Goal: Task Accomplishment & Management: Use online tool/utility

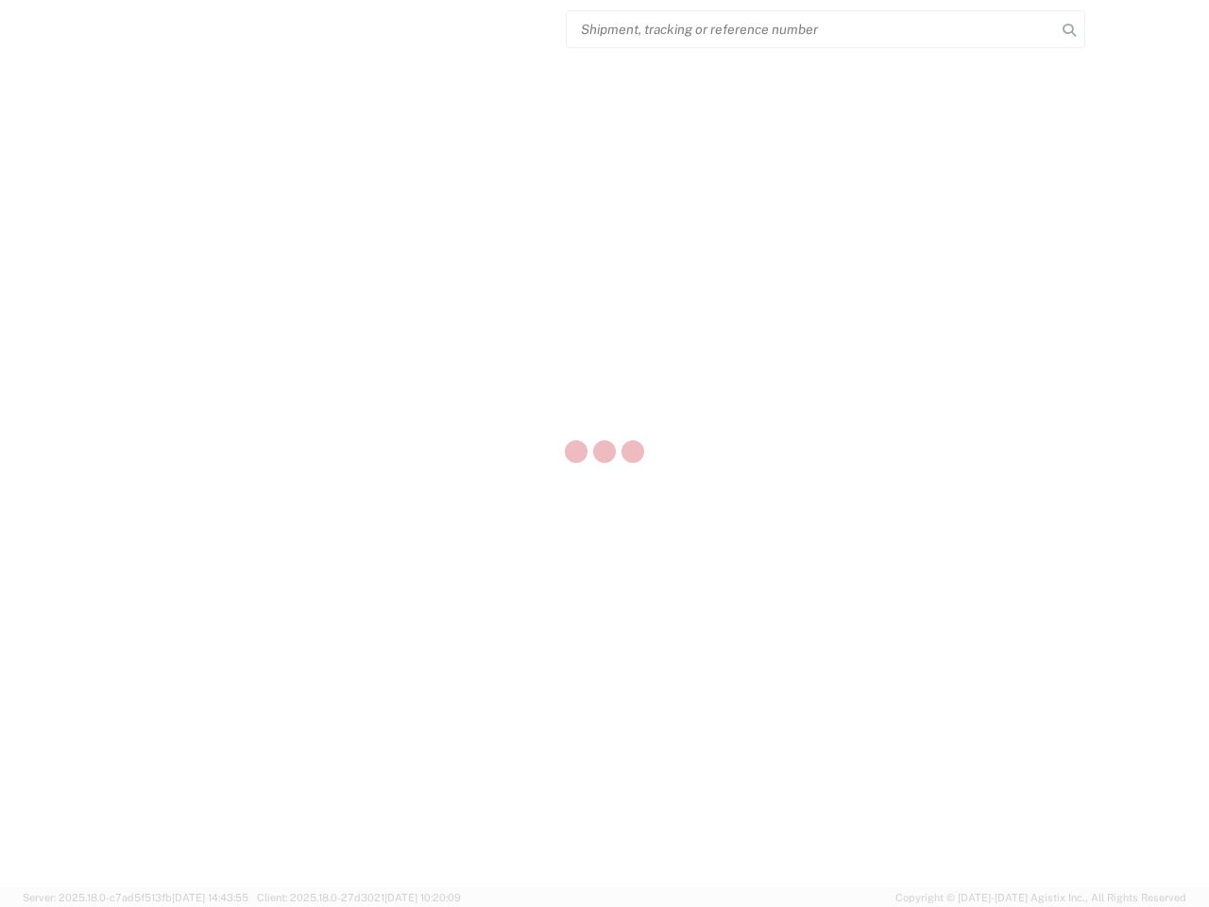
select select "US"
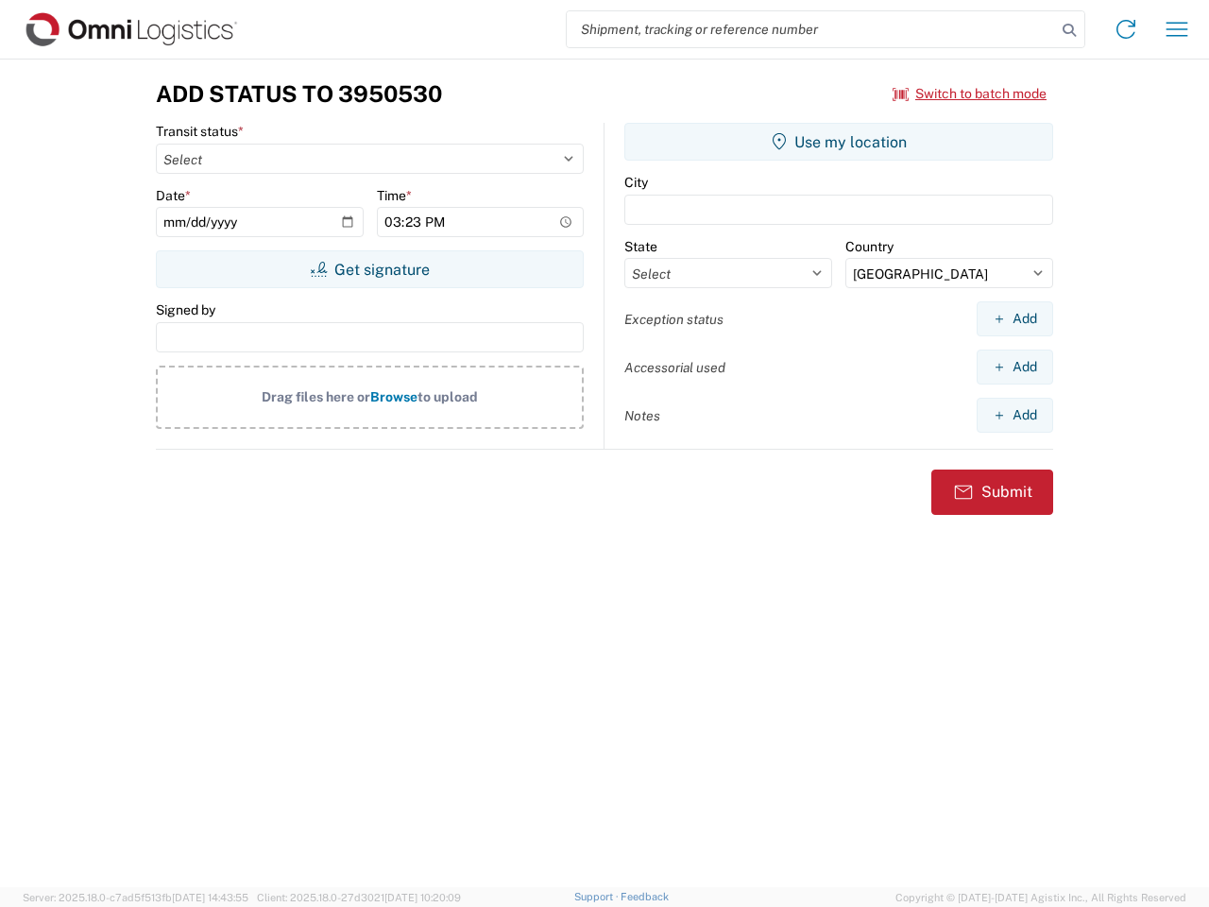
click at [812, 29] on input "search" at bounding box center [811, 29] width 489 height 36
click at [1070, 30] on icon at bounding box center [1069, 30] width 26 height 26
click at [1126, 29] on icon at bounding box center [1126, 29] width 30 height 30
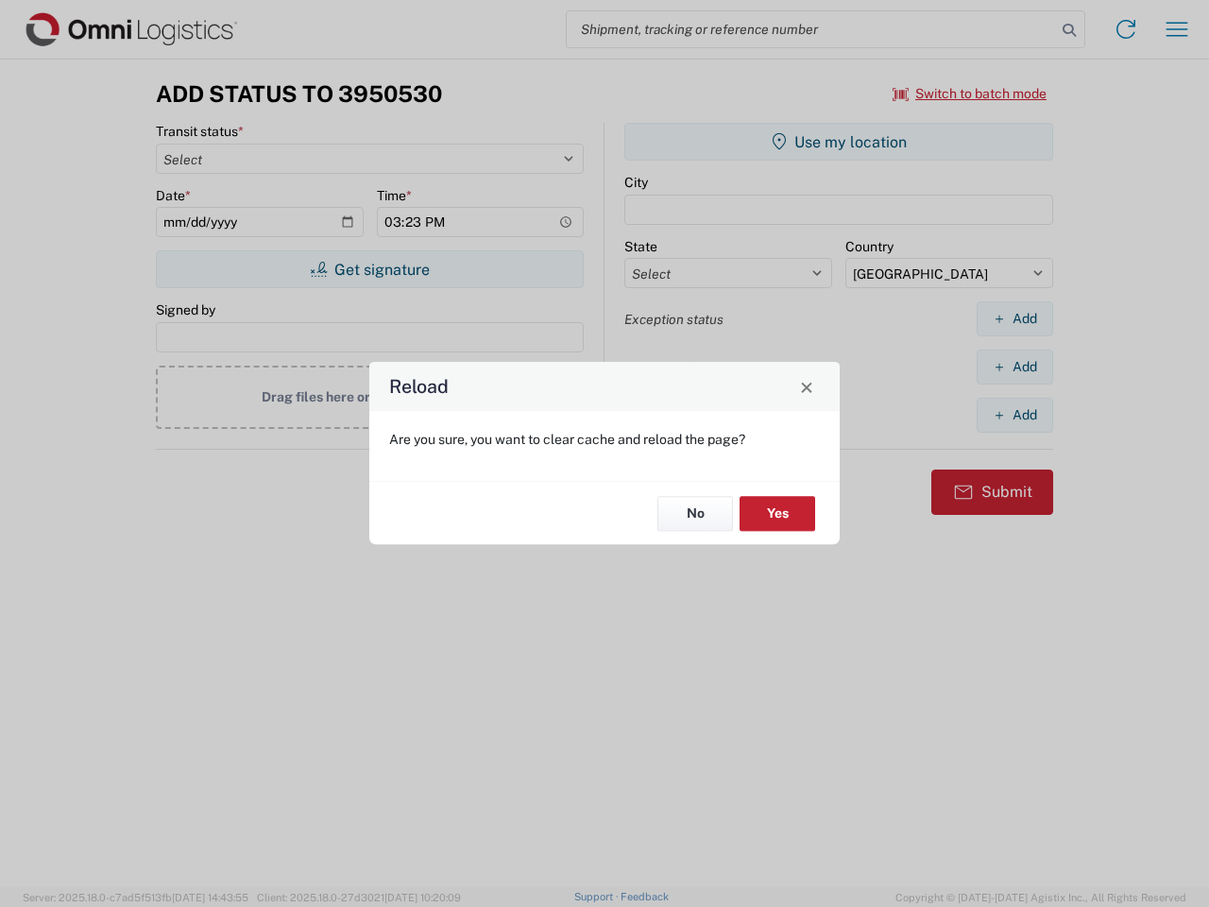
click at [970, 94] on div "Reload Are you sure, you want to clear cache and reload the page? No Yes" at bounding box center [604, 453] width 1209 height 907
click at [369, 269] on div "Reload Are you sure, you want to clear cache and reload the page? No Yes" at bounding box center [604, 453] width 1209 height 907
click at [839, 142] on div "Reload Are you sure, you want to clear cache and reload the page? No Yes" at bounding box center [604, 453] width 1209 height 907
click at [1015, 318] on div "Reload Are you sure, you want to clear cache and reload the page? No Yes" at bounding box center [604, 453] width 1209 height 907
click at [1015, 367] on div "Reload Are you sure, you want to clear cache and reload the page? No Yes" at bounding box center [604, 453] width 1209 height 907
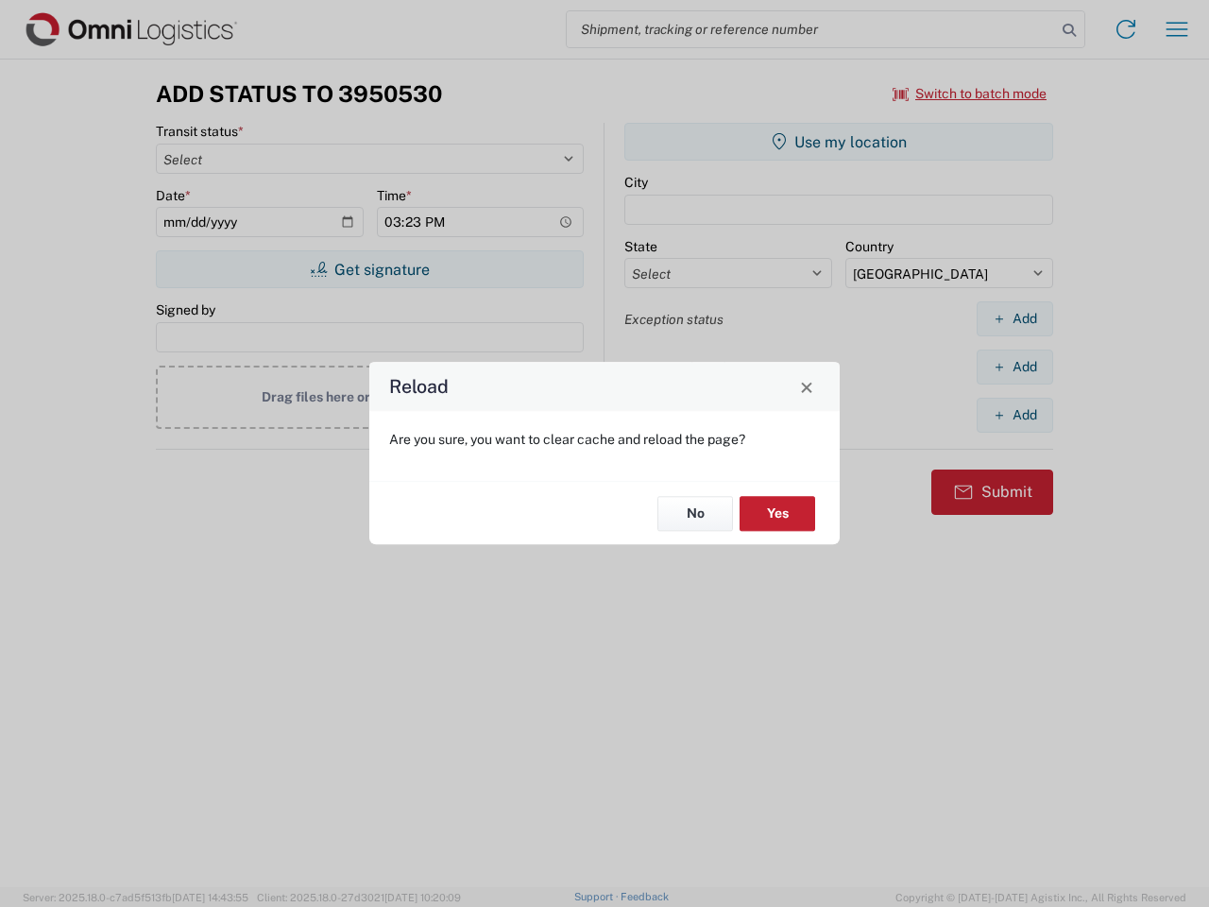
click at [1015, 415] on div "Reload Are you sure, you want to clear cache and reload the page? No Yes" at bounding box center [604, 453] width 1209 height 907
